Goal: Navigation & Orientation: Understand site structure

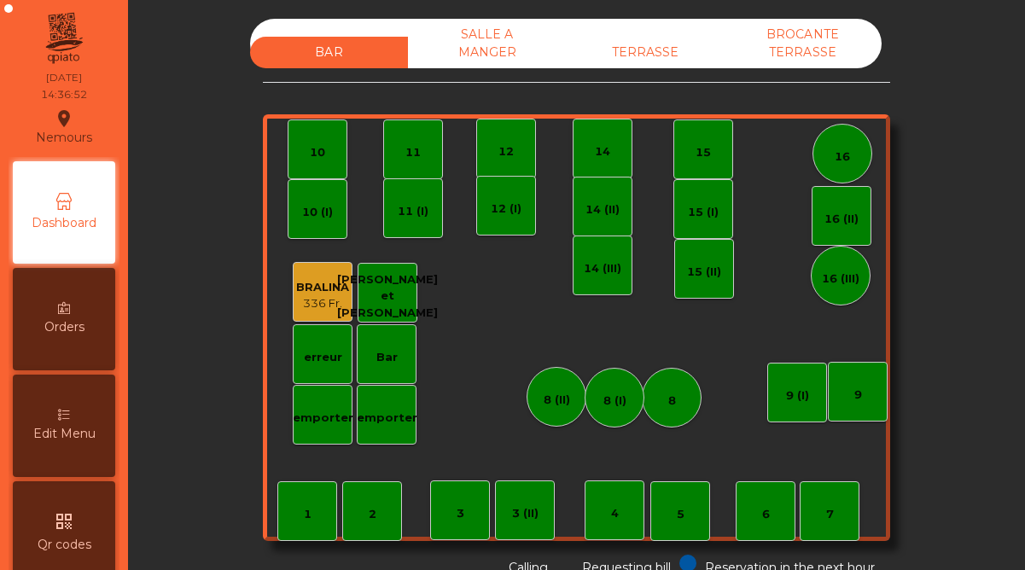
click at [516, 42] on div "SALLE A MANGER" at bounding box center [487, 43] width 158 height 49
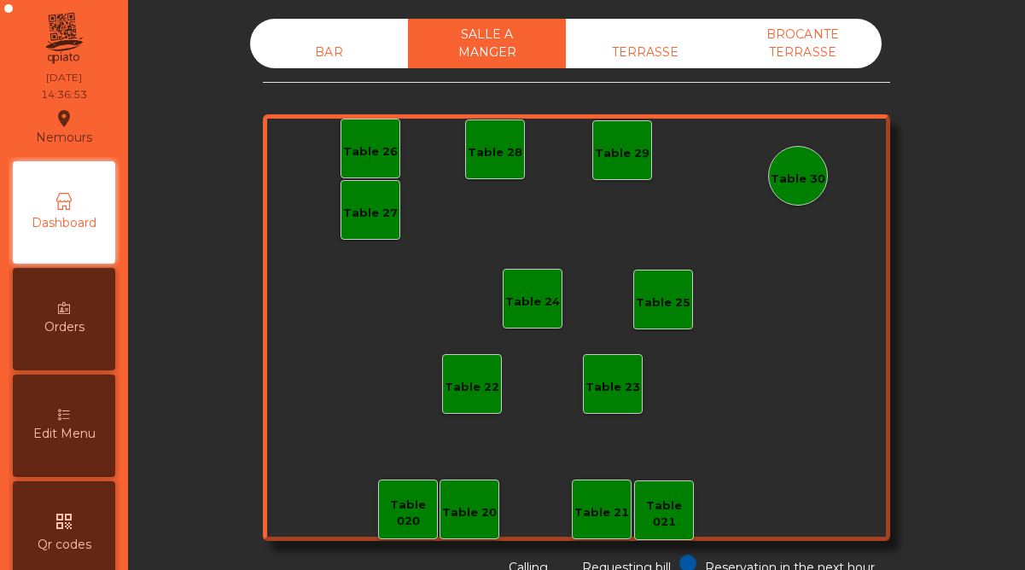
click at [644, 58] on div "TERRASSE" at bounding box center [645, 53] width 158 height 32
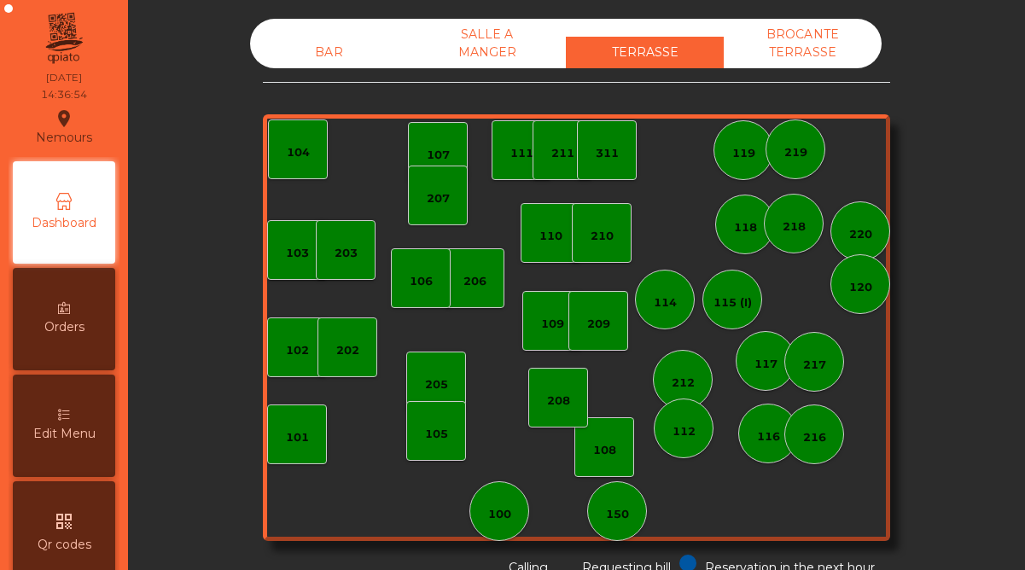
click at [797, 52] on div "BROCANTE TERRASSE" at bounding box center [803, 43] width 158 height 49
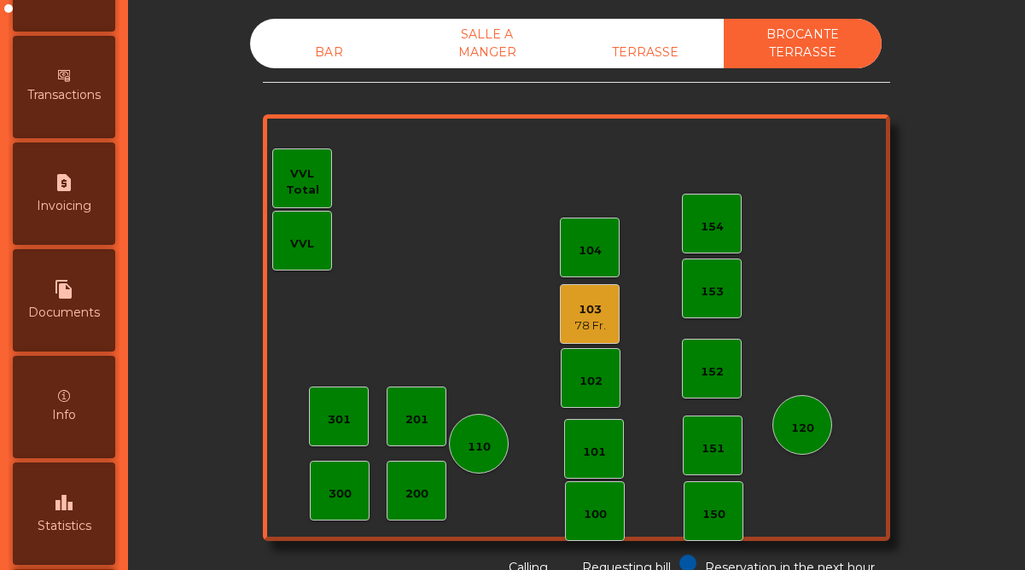
scroll to position [880, 0]
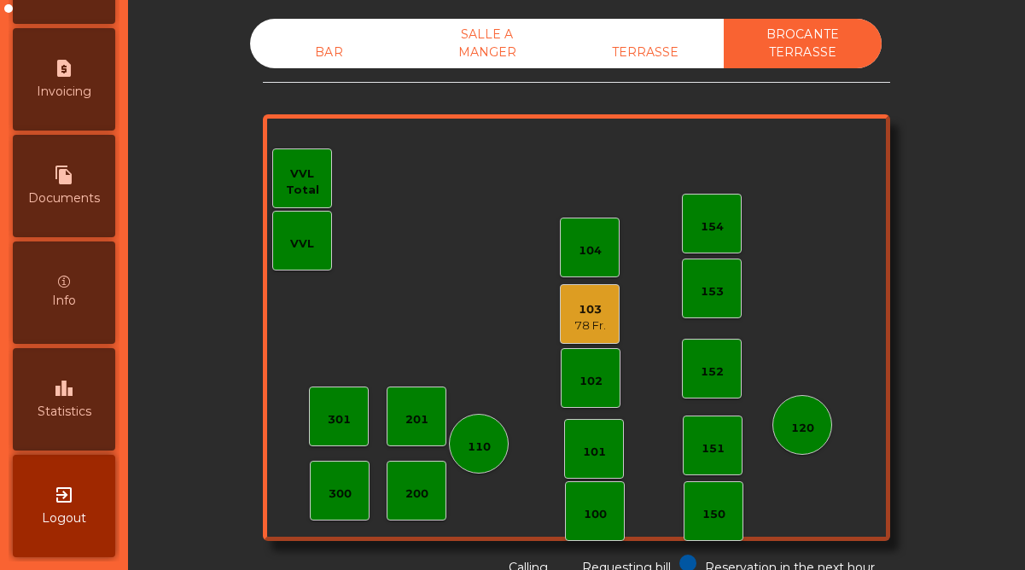
click at [82, 422] on div "leaderboard Statistics" at bounding box center [64, 399] width 102 height 102
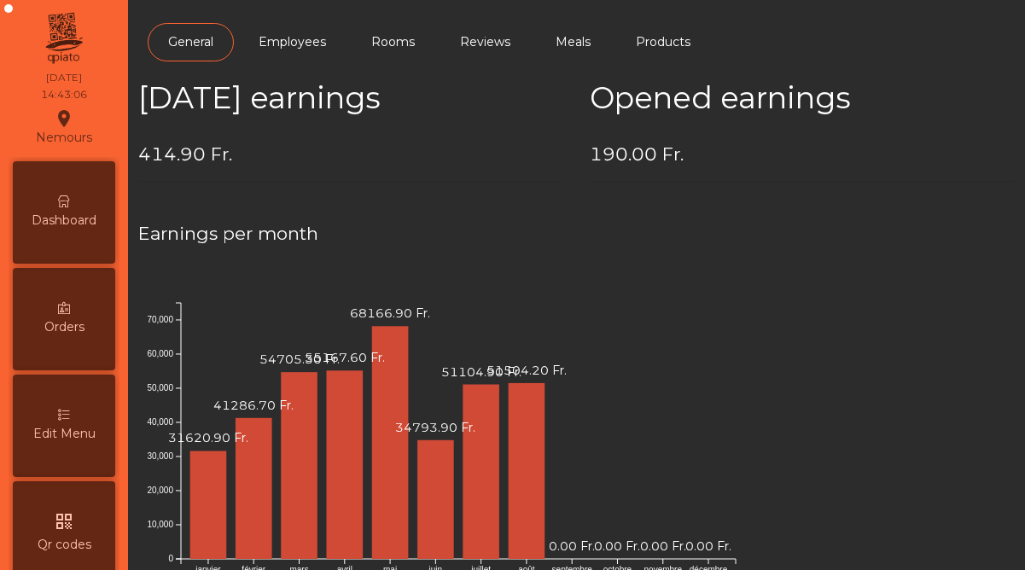
click at [74, 213] on span "Dashboard" at bounding box center [64, 221] width 65 height 18
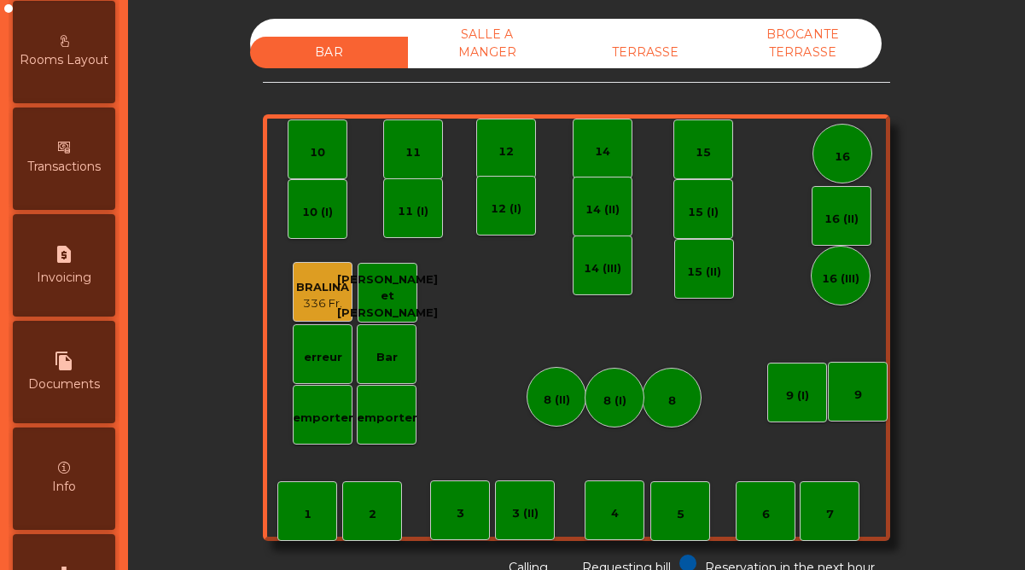
scroll to position [880, 0]
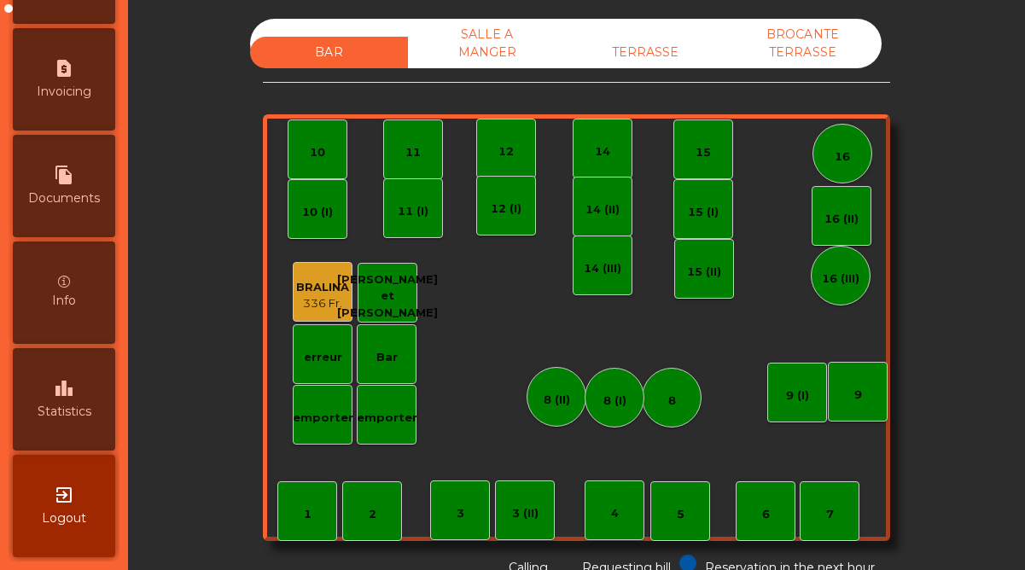
click at [74, 411] on span "Statistics" at bounding box center [65, 412] width 54 height 18
